Goal: Task Accomplishment & Management: Manage account settings

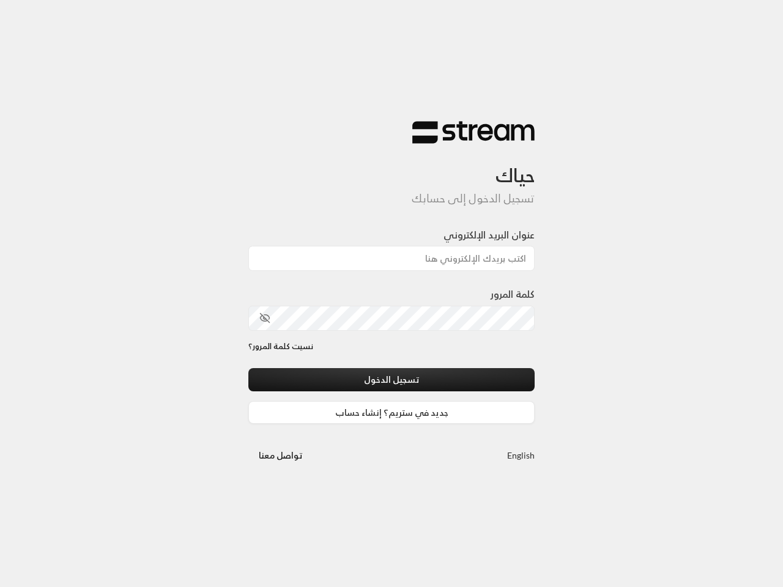
click at [391, 294] on div "كلمة المرور" at bounding box center [391, 308] width 286 height 43
click at [265, 318] on icon "toggle password visibility" at bounding box center [265, 318] width 9 height 9
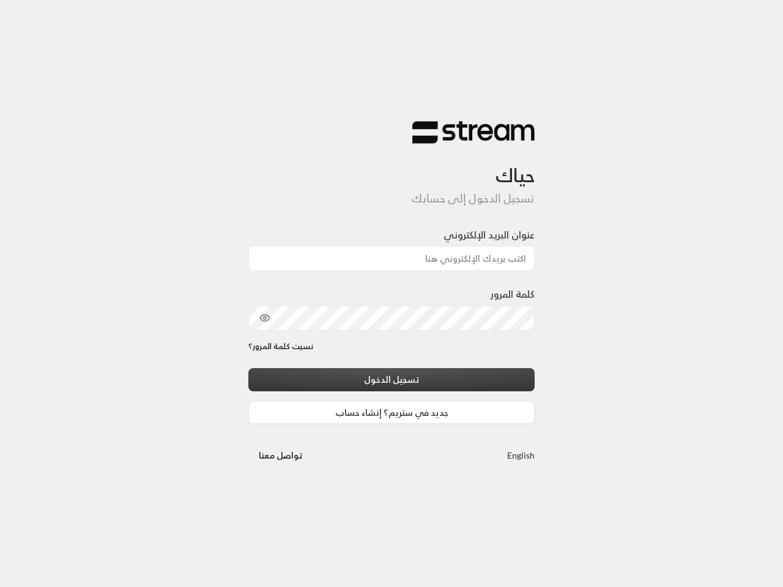
click at [391, 379] on button "تسجيل الدخول" at bounding box center [391, 379] width 286 height 23
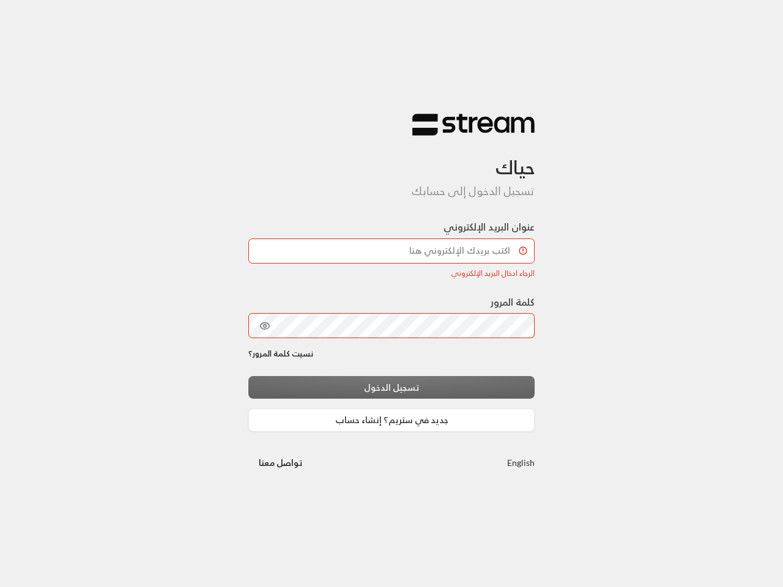
click at [521, 455] on link "English" at bounding box center [521, 462] width 28 height 23
